Goal: Task Accomplishment & Management: Manage account settings

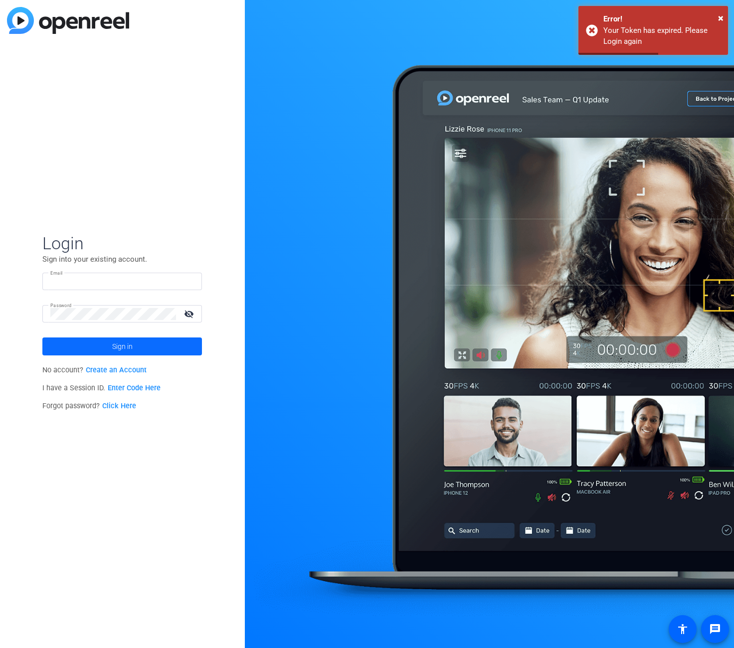
type input "[PERSON_NAME][EMAIL_ADDRESS][PERSON_NAME][DOMAIN_NAME]"
click at [125, 349] on span "Sign in" at bounding box center [122, 346] width 20 height 25
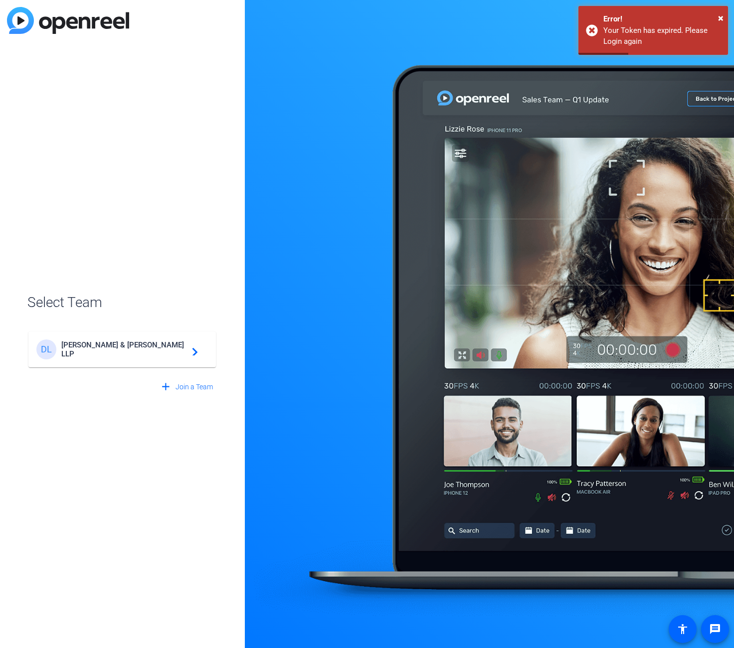
click at [125, 349] on span "[PERSON_NAME] & [PERSON_NAME] LLP" at bounding box center [123, 350] width 125 height 18
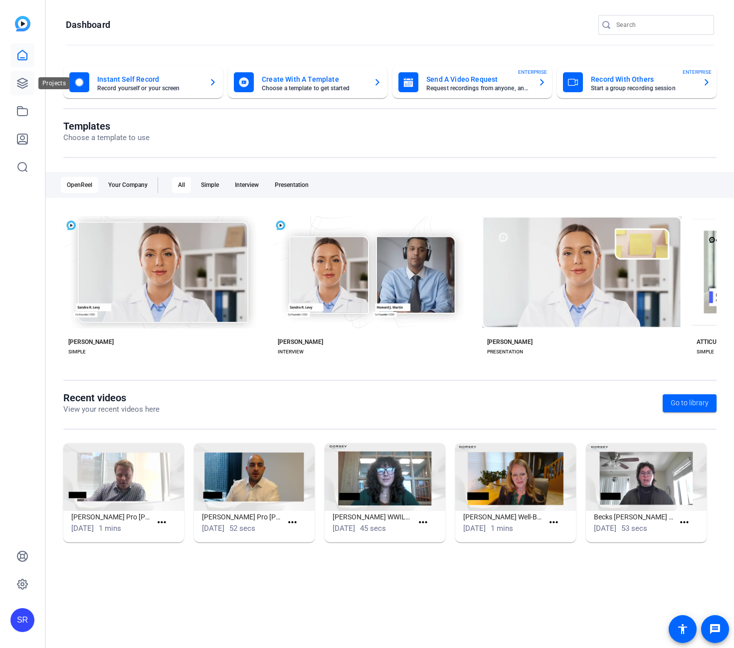
click at [24, 83] on icon at bounding box center [22, 83] width 10 height 10
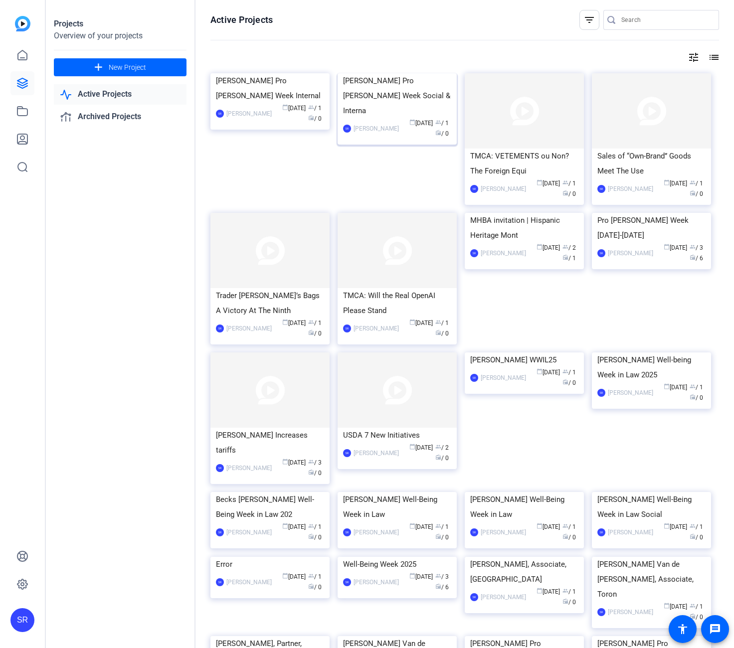
click at [403, 73] on img at bounding box center [397, 73] width 119 height 0
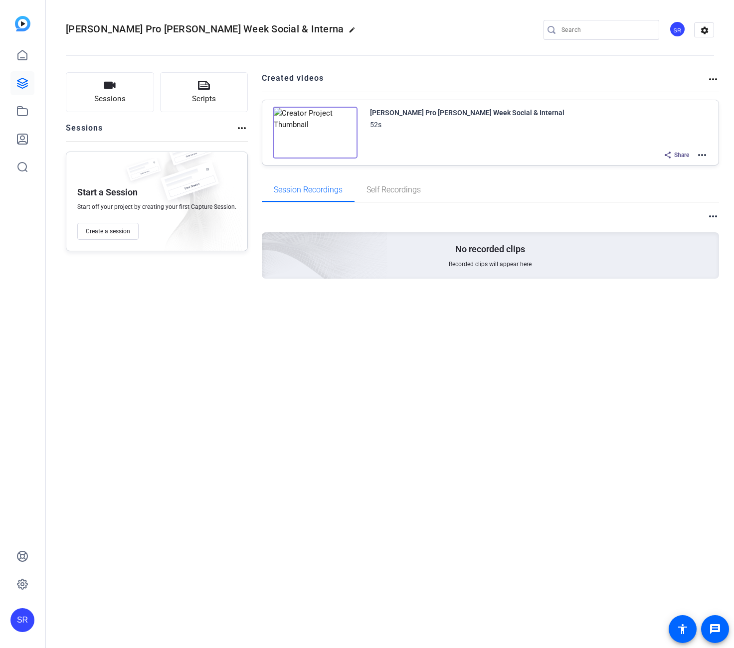
click at [349, 30] on mat-icon "edit" at bounding box center [355, 32] width 12 height 12
click at [131, 30] on input "[PERSON_NAME] Pro [PERSON_NAME] Week Social & Interna" at bounding box center [106, 30] width 65 height 12
type input "[PERSON_NAME] Pro [PERSON_NAME] Week Social & Internal"
click at [156, 29] on span "check_circle" at bounding box center [156, 30] width 12 height 12
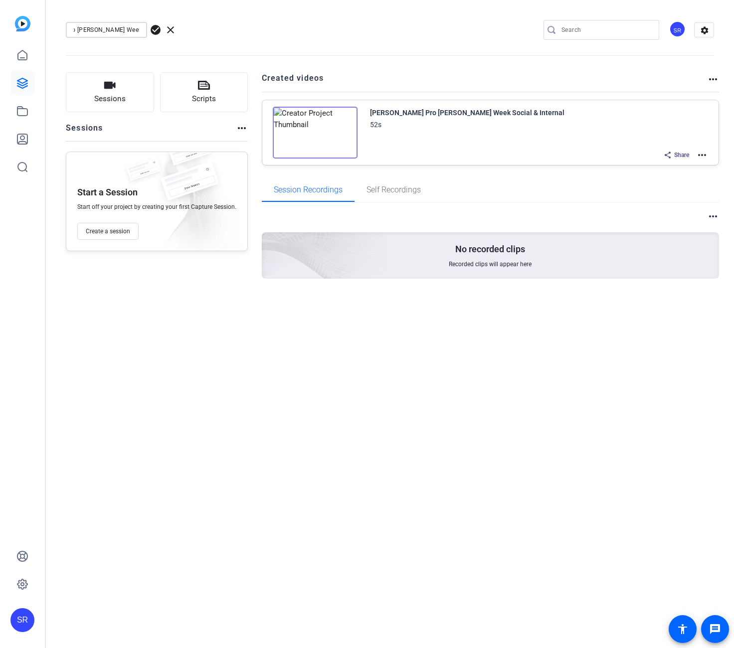
scroll to position [0, 0]
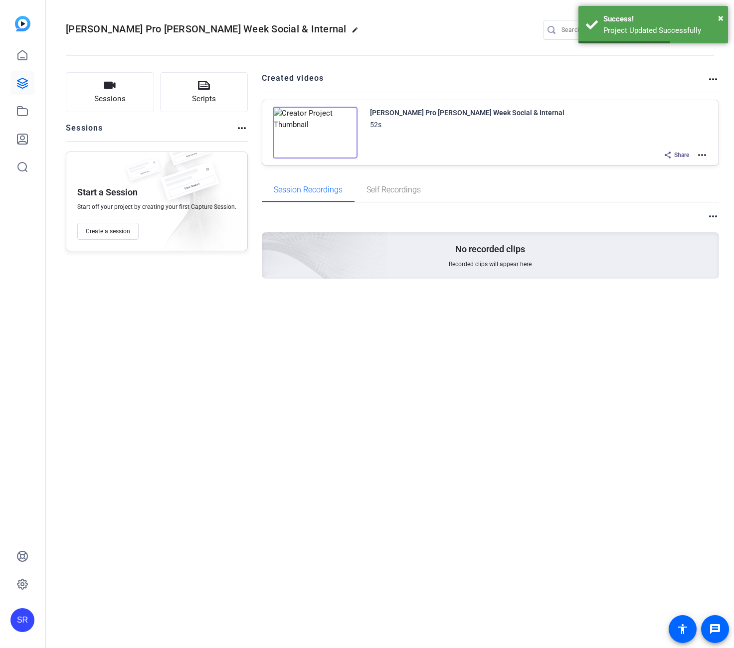
click at [708, 154] on mat-icon "more_horiz" at bounding box center [702, 155] width 12 height 12
click at [669, 164] on span "Edit in Creator" at bounding box center [665, 167] width 69 height 12
